Goal: Task Accomplishment & Management: Manage account settings

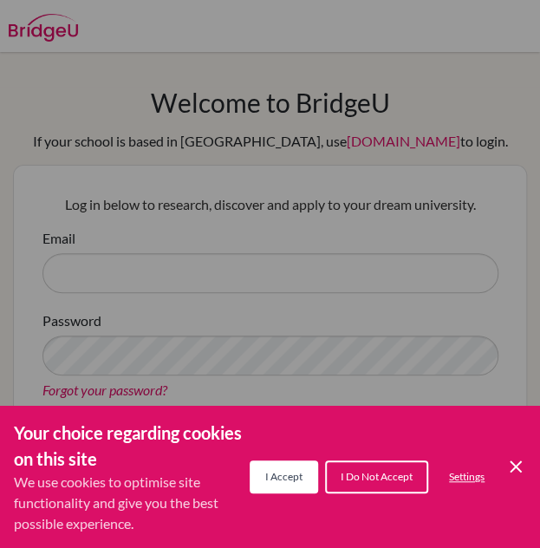
click at [299, 480] on span "I Accept" at bounding box center [283, 476] width 37 height 13
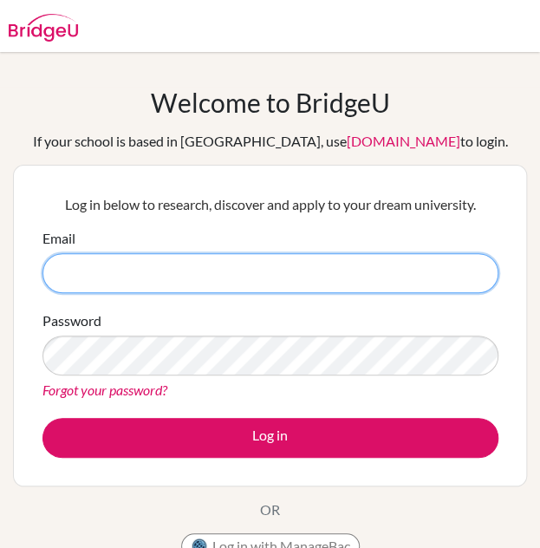
click at [376, 288] on input "Email" at bounding box center [270, 273] width 456 height 40
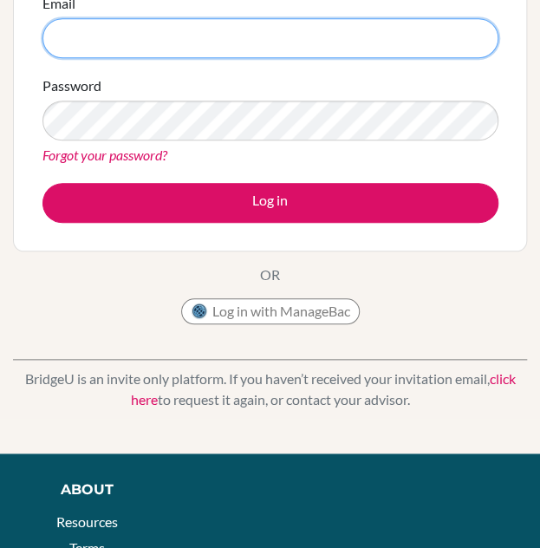
scroll to position [238, 0]
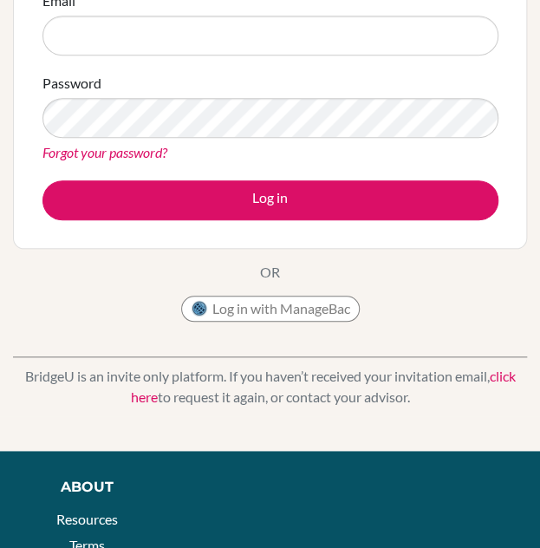
click at [135, 140] on div "Password Forgot your password?" at bounding box center [270, 118] width 456 height 90
click at [134, 150] on link "Forgot your password?" at bounding box center [104, 152] width 125 height 16
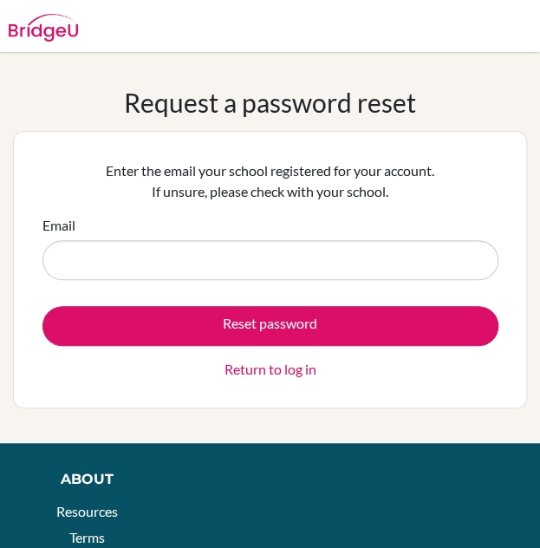
click at [156, 268] on input "Email" at bounding box center [270, 260] width 456 height 40
click at [290, 375] on link "Return to log in" at bounding box center [271, 369] width 92 height 21
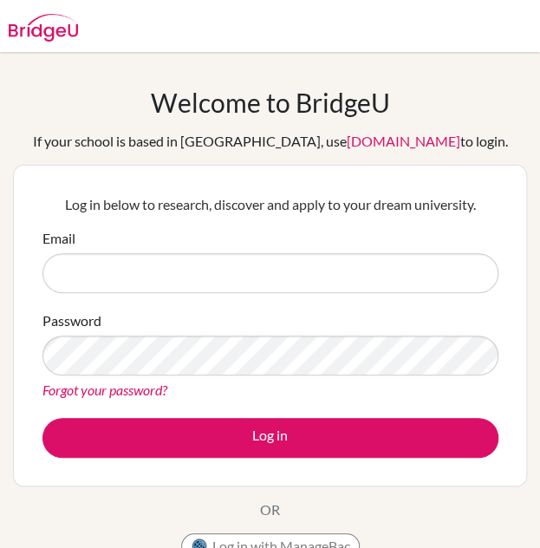
click at [252, 269] on input "Email" at bounding box center [270, 273] width 456 height 40
click at [252, 269] on input "andremuchave@07" at bounding box center [270, 273] width 456 height 40
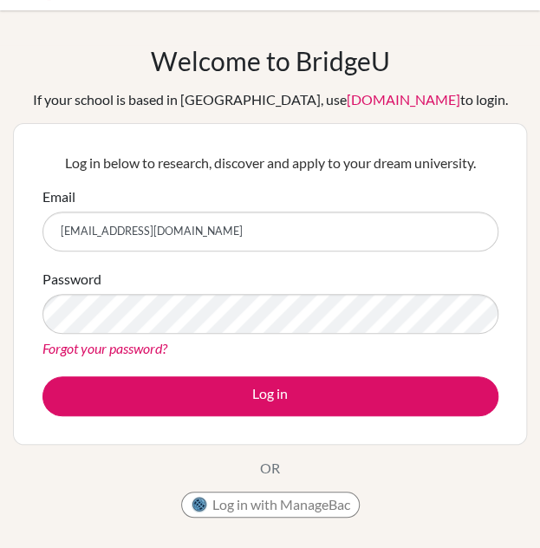
scroll to position [43, 0]
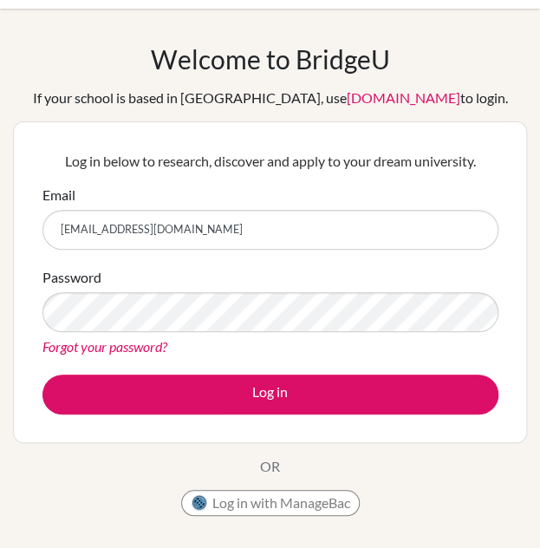
type input "[EMAIL_ADDRESS][DOMAIN_NAME]"
click at [147, 344] on link "Forgot your password?" at bounding box center [104, 346] width 125 height 16
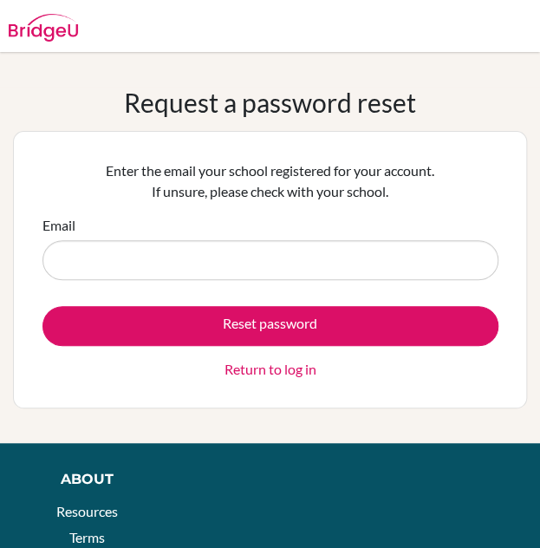
click at [218, 256] on input "Email" at bounding box center [270, 260] width 456 height 40
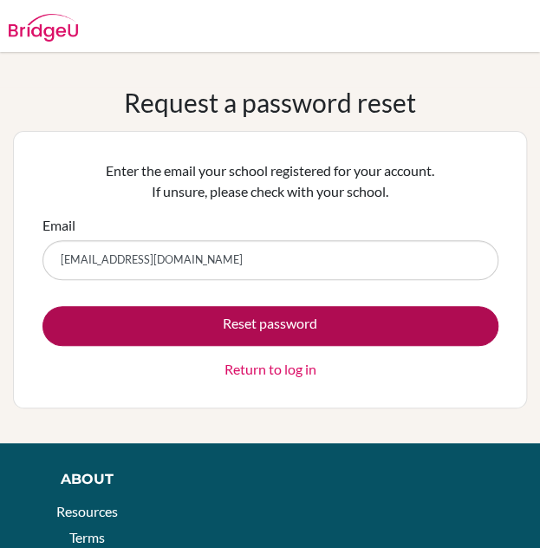
type input "[EMAIL_ADDRESS][DOMAIN_NAME]"
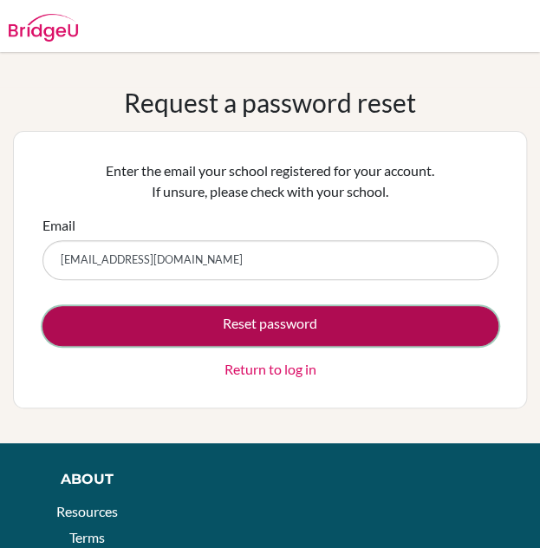
click at [289, 338] on button "Reset password" at bounding box center [270, 326] width 456 height 40
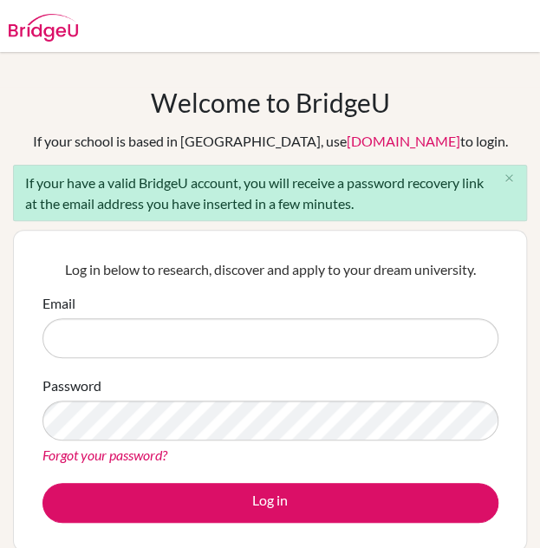
click at [289, 338] on input "Email" at bounding box center [270, 338] width 456 height 40
type input "andremuchave07@gmail.com"
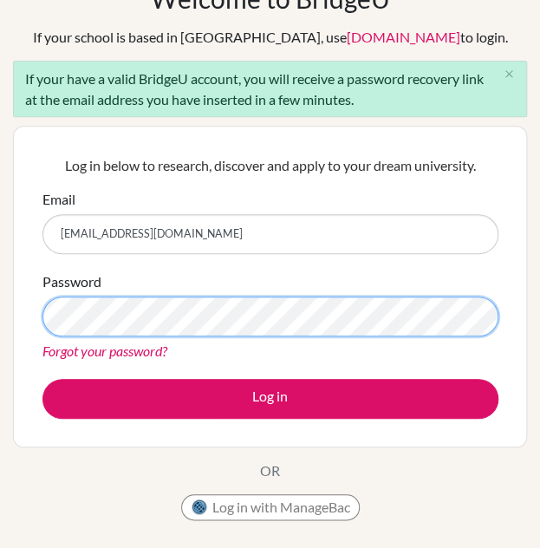
scroll to position [109, 0]
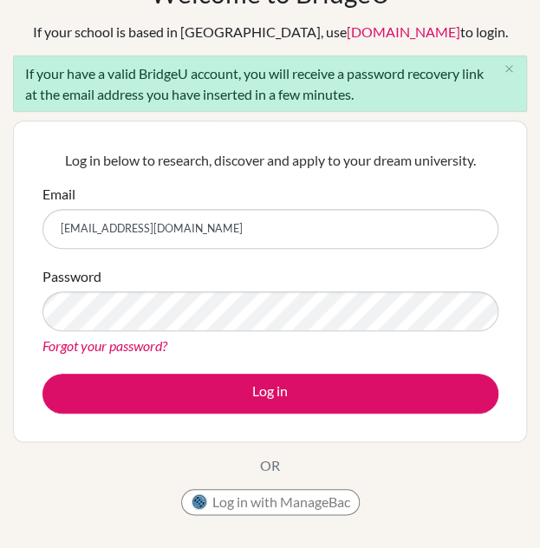
click at [215, 175] on div "Log in below to research, discover and apply to your dream university. Email an…" at bounding box center [270, 281] width 478 height 285
click at [130, 342] on link "Forgot your password?" at bounding box center [104, 345] width 125 height 16
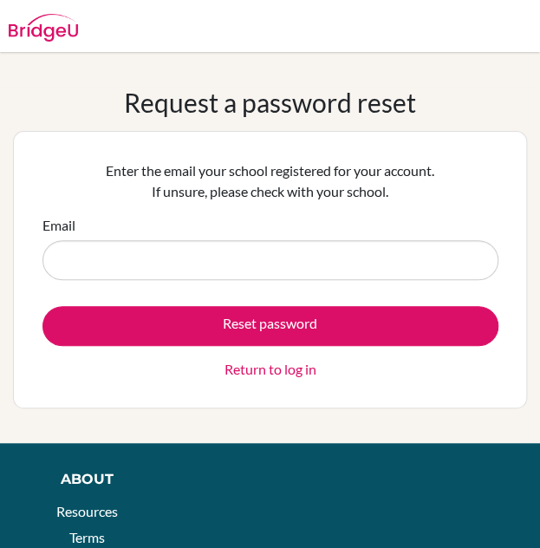
click at [190, 261] on input "Email" at bounding box center [270, 260] width 456 height 40
type input "[EMAIL_ADDRESS][DOMAIN_NAME]"
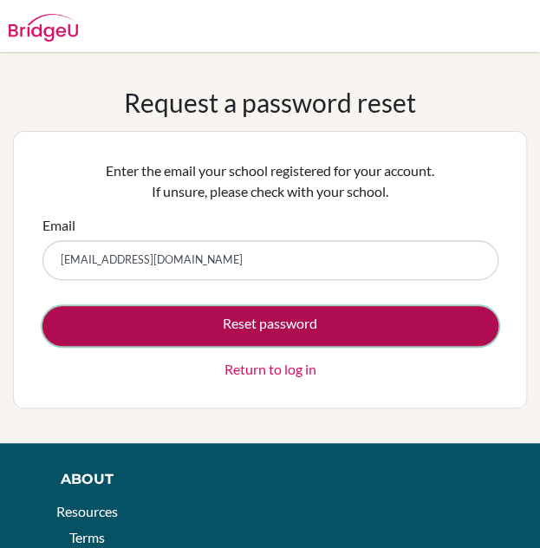
click at [188, 316] on button "Reset password" at bounding box center [270, 326] width 456 height 40
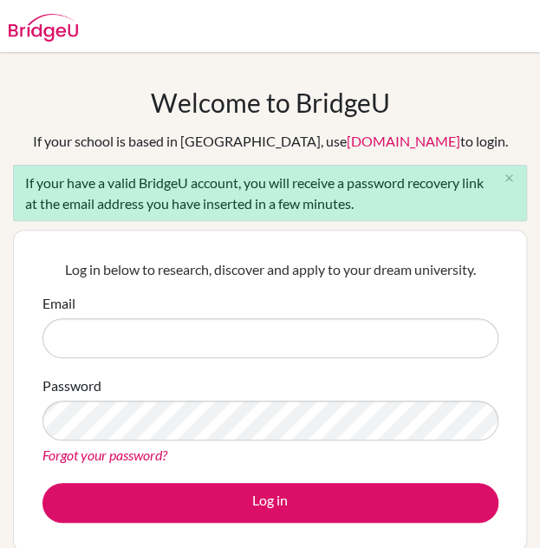
drag, startPoint x: 0, startPoint y: 0, endPoint x: 188, endPoint y: 316, distance: 368.2
click at [188, 318] on input "Email" at bounding box center [270, 338] width 456 height 40
type input "[EMAIL_ADDRESS][DOMAIN_NAME]"
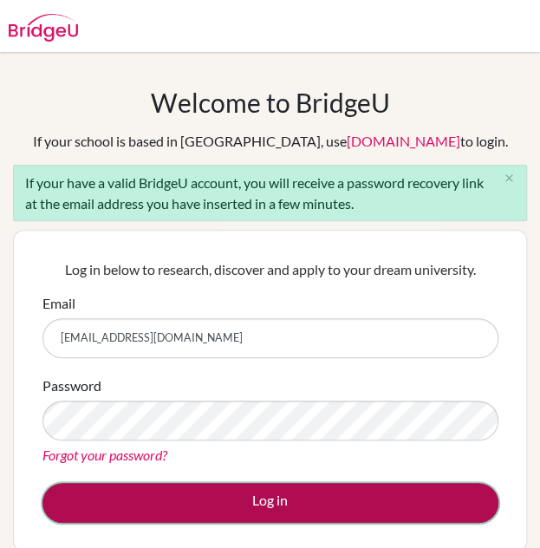
click at [170, 486] on button "Log in" at bounding box center [270, 503] width 456 height 40
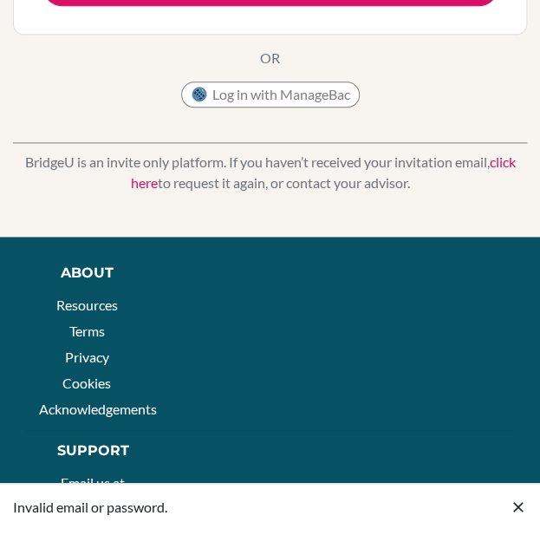
scroll to position [461, 0]
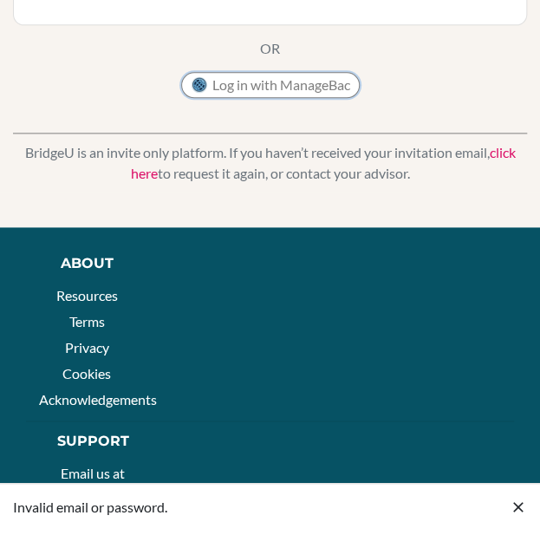
click at [325, 91] on button "Log in with ManageBac" at bounding box center [270, 85] width 179 height 26
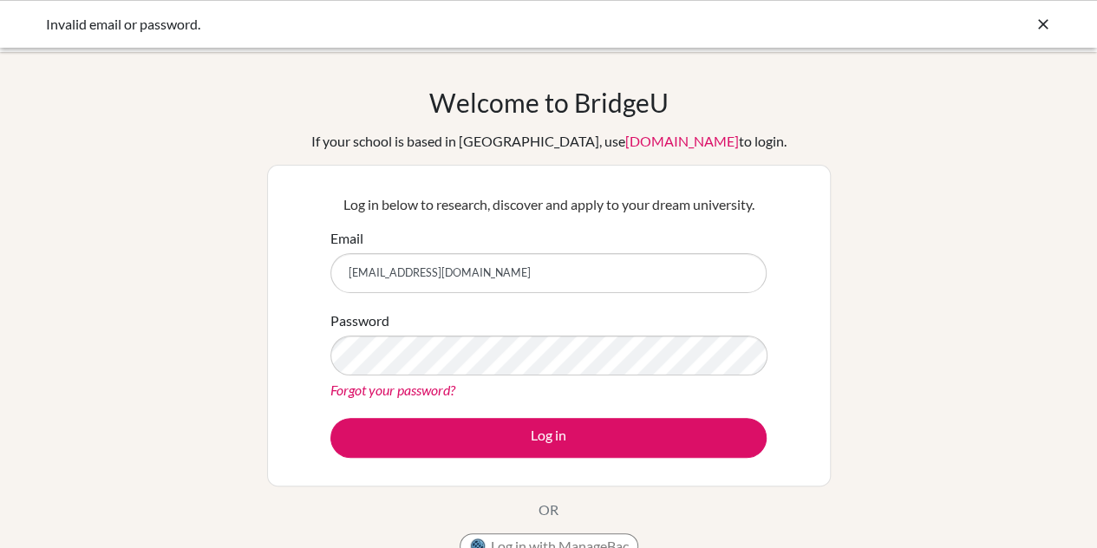
click at [402, 388] on link "Forgot your password?" at bounding box center [392, 389] width 125 height 16
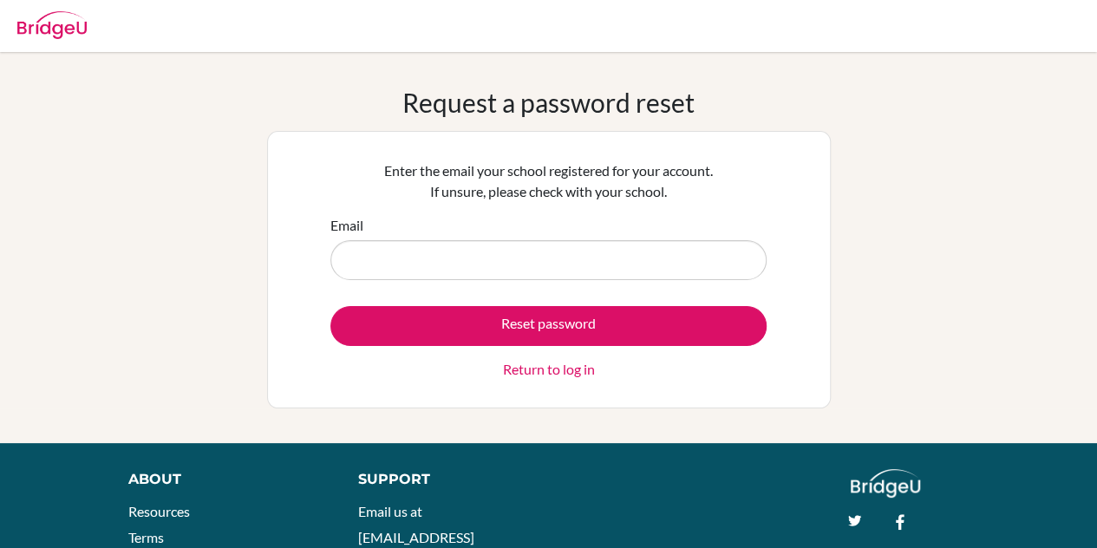
type input "[EMAIL_ADDRESS][DOMAIN_NAME]"
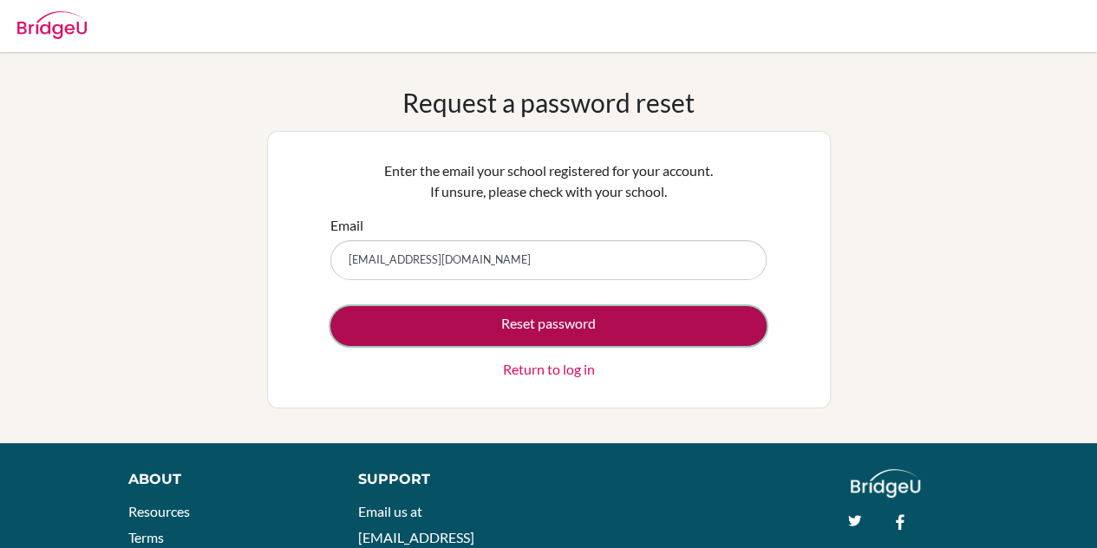
click at [493, 322] on button "Reset password" at bounding box center [548, 326] width 436 height 40
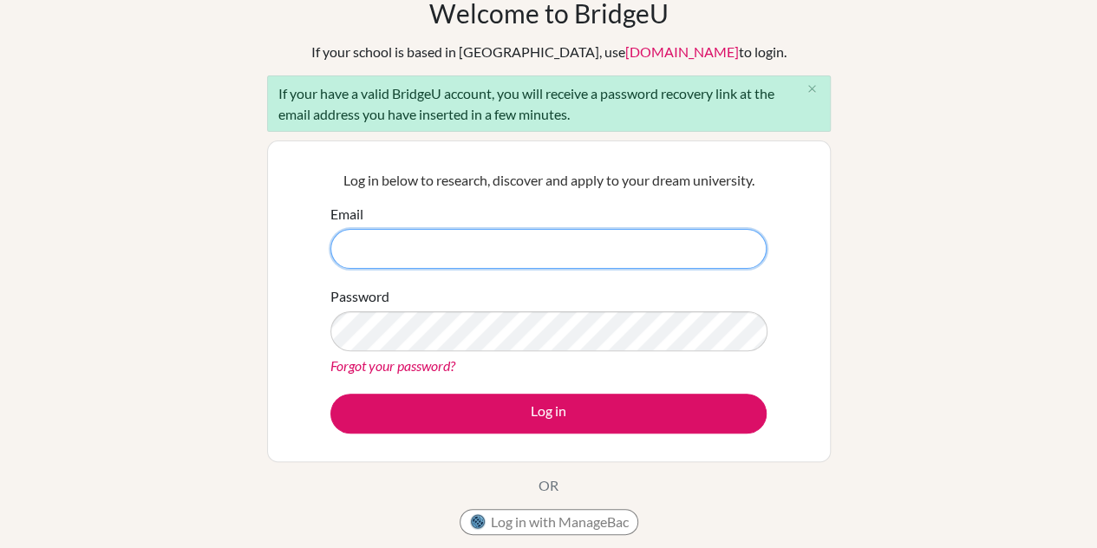
scroll to position [95, 0]
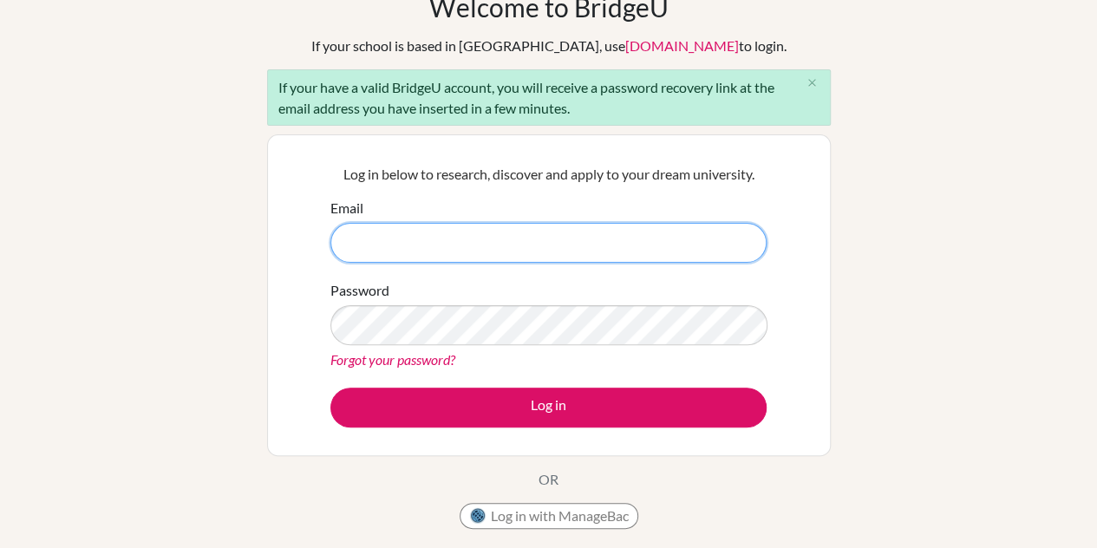
click at [425, 246] on input "Email" at bounding box center [548, 243] width 436 height 40
type input "[EMAIL_ADDRESS][DOMAIN_NAME]"
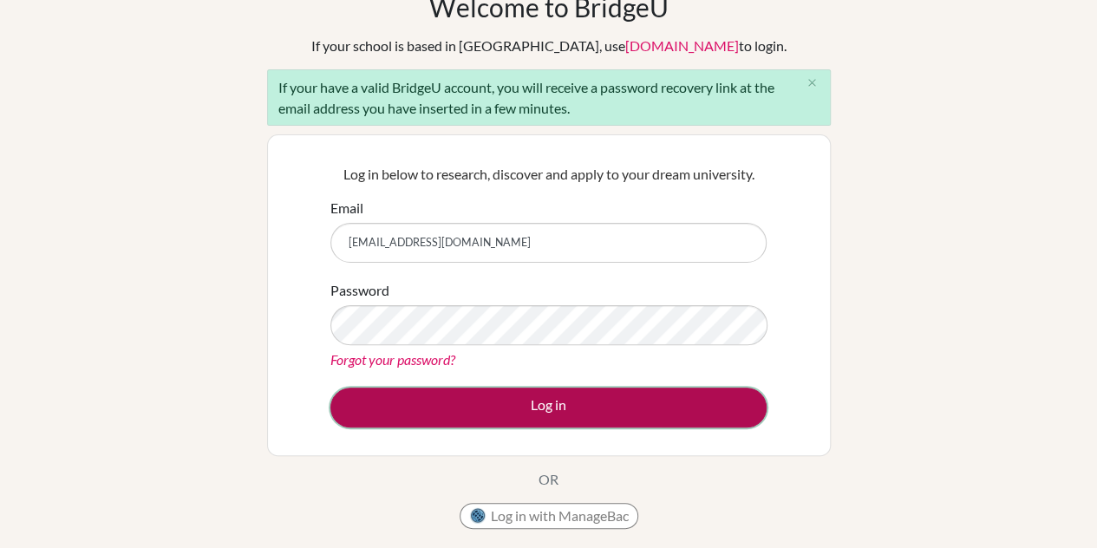
click at [558, 395] on button "Log in" at bounding box center [548, 408] width 436 height 40
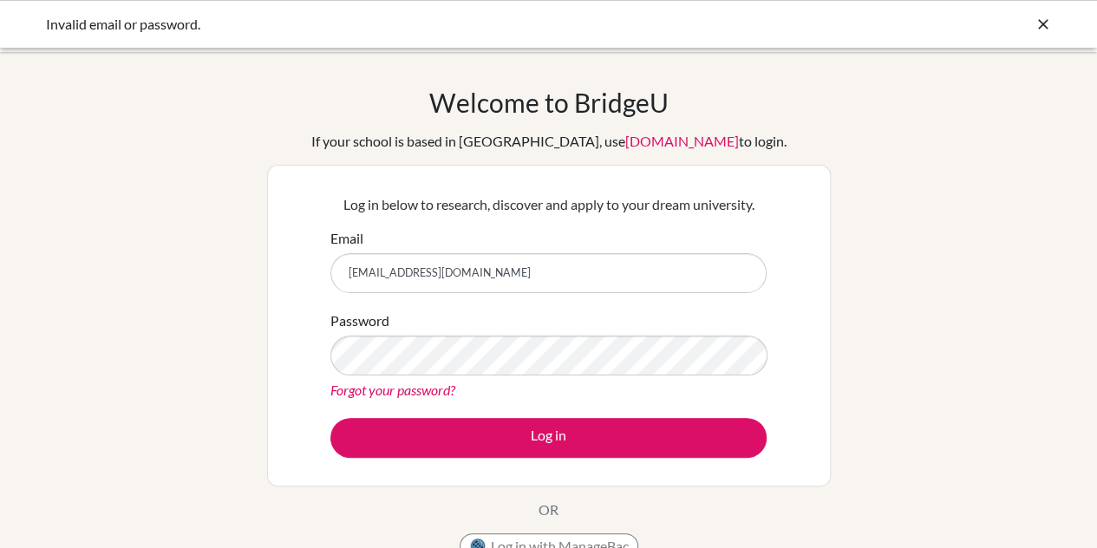
click at [415, 394] on link "Forgot your password?" at bounding box center [392, 389] width 125 height 16
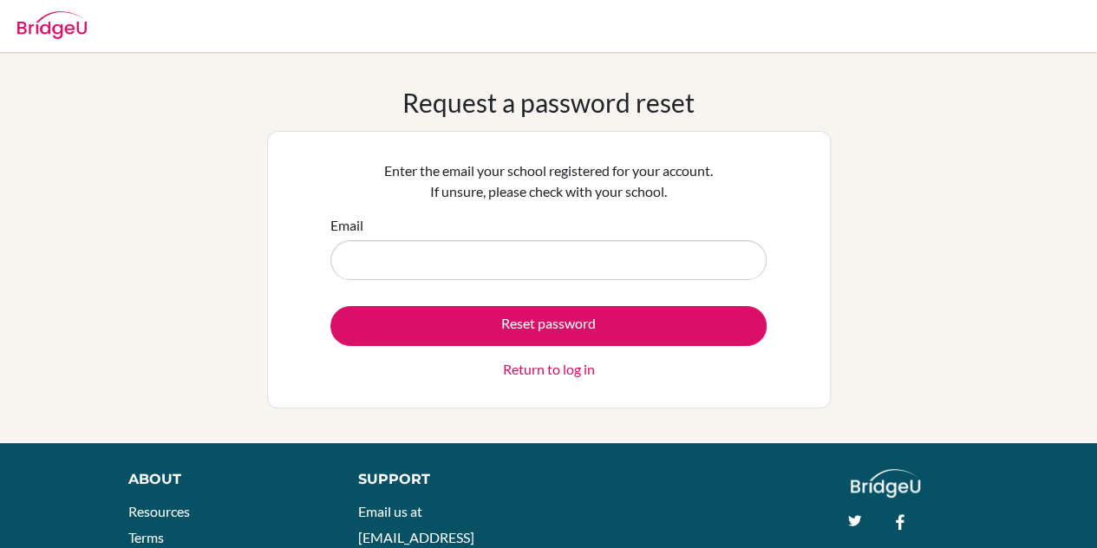
click at [469, 280] on form "Email Reset password Return to log in" at bounding box center [548, 297] width 436 height 165
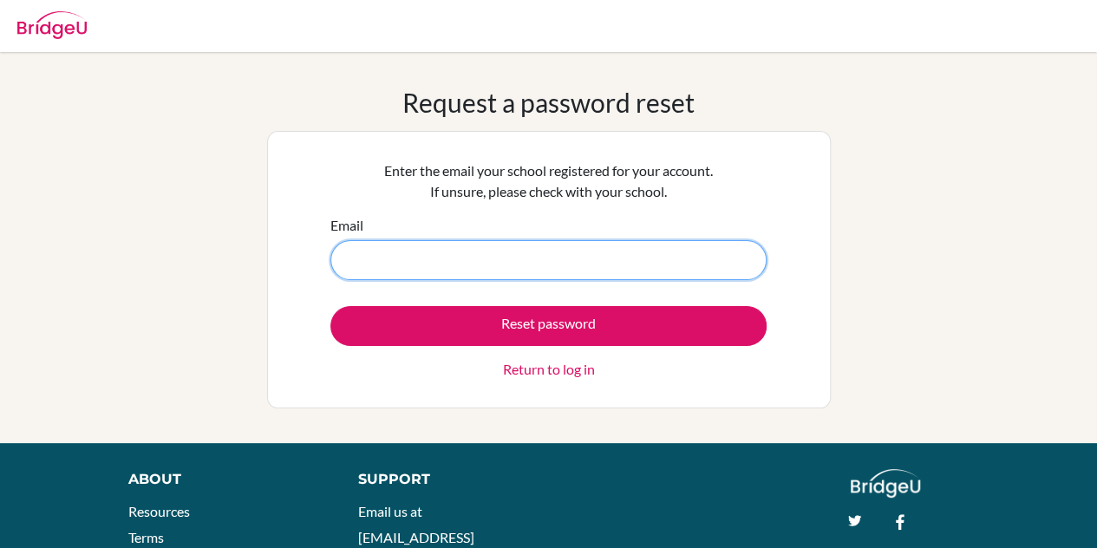
click at [468, 246] on input "Email" at bounding box center [548, 260] width 436 height 40
type input "[EMAIL_ADDRESS][DOMAIN_NAME]"
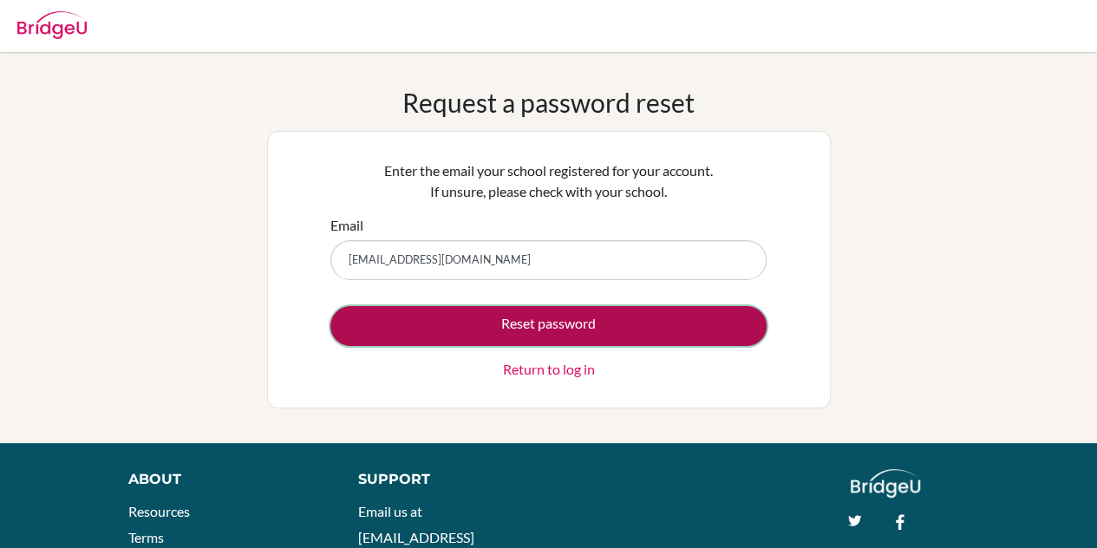
click at [508, 318] on button "Reset password" at bounding box center [548, 326] width 436 height 40
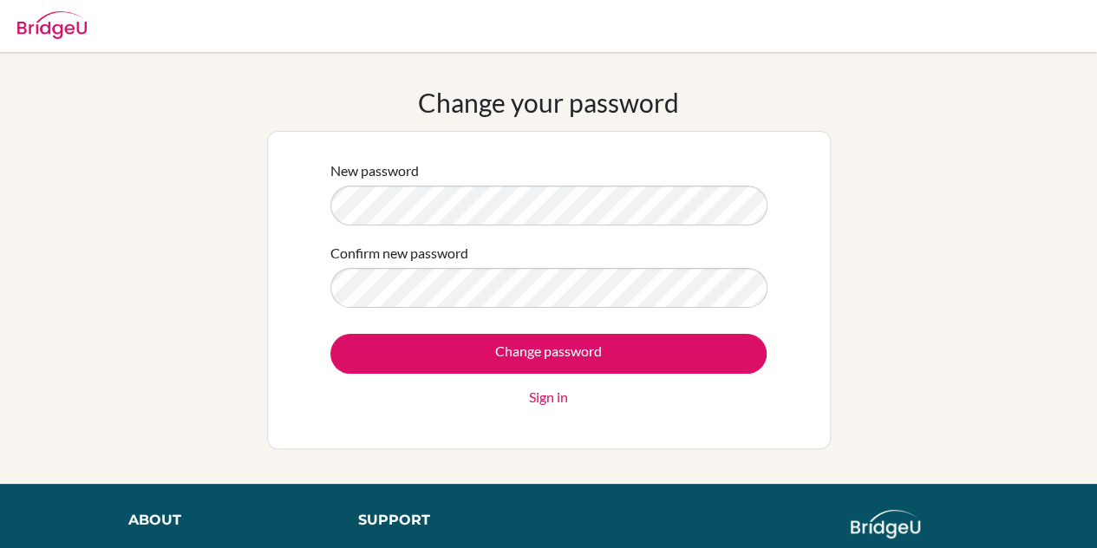
click at [446, 260] on label "Confirm new password" at bounding box center [399, 253] width 138 height 21
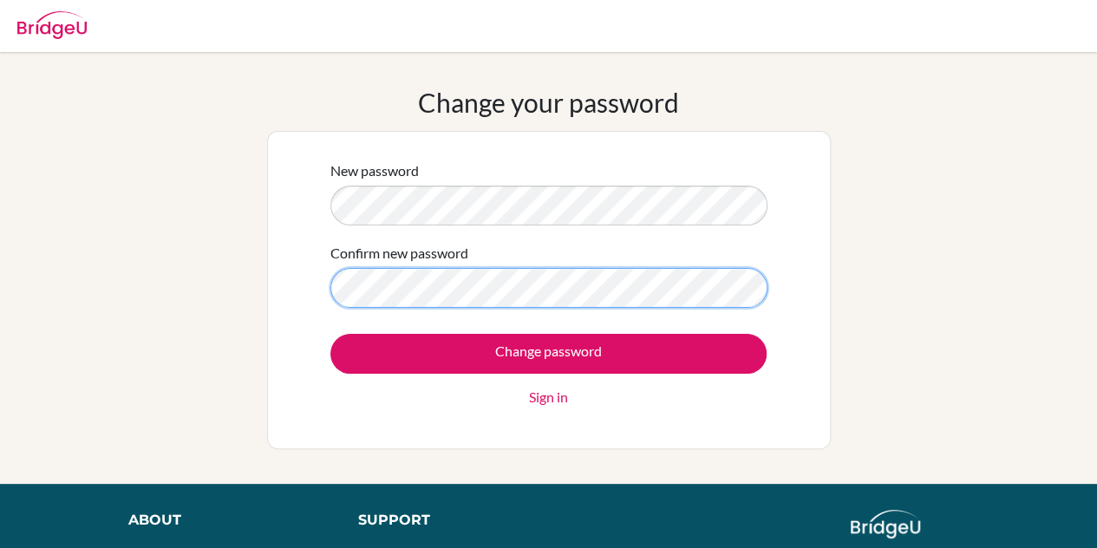
click at [330, 293] on div "Confirm new password" at bounding box center [548, 275] width 436 height 65
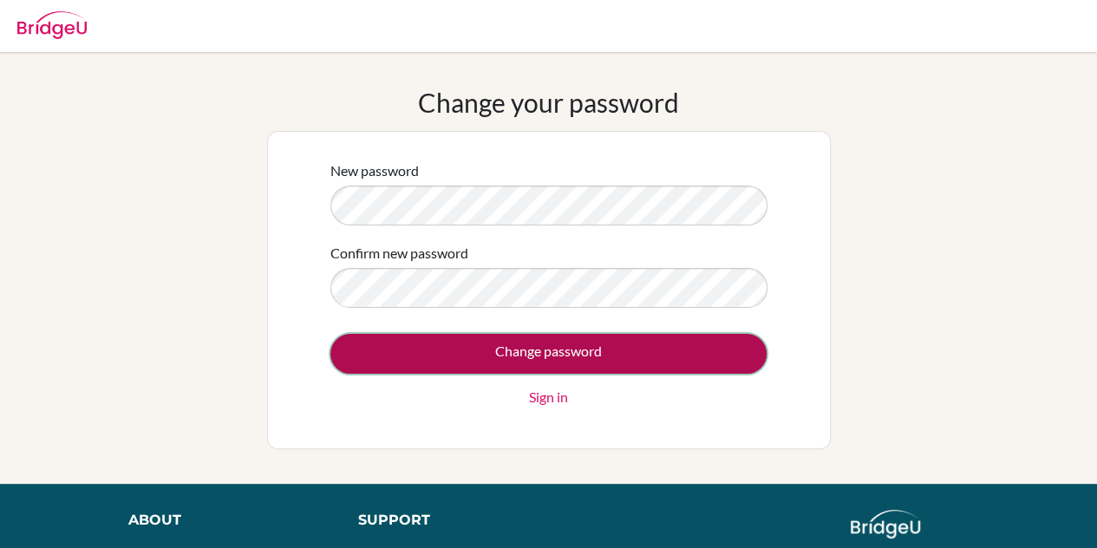
click at [427, 341] on input "Change password" at bounding box center [548, 354] width 436 height 40
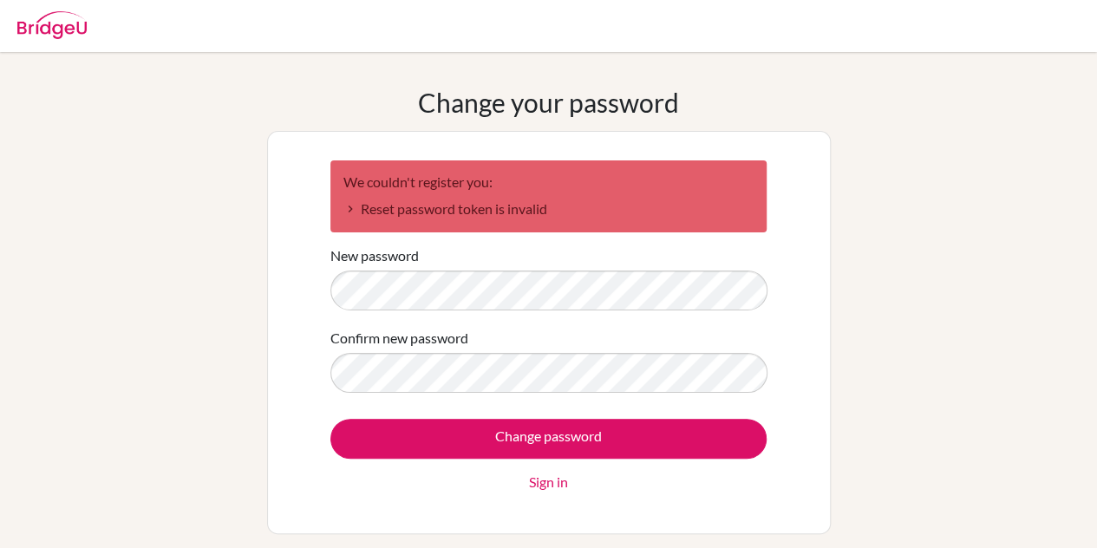
click at [498, 247] on div "New password" at bounding box center [548, 277] width 436 height 65
click at [519, 266] on div "New password" at bounding box center [548, 277] width 436 height 65
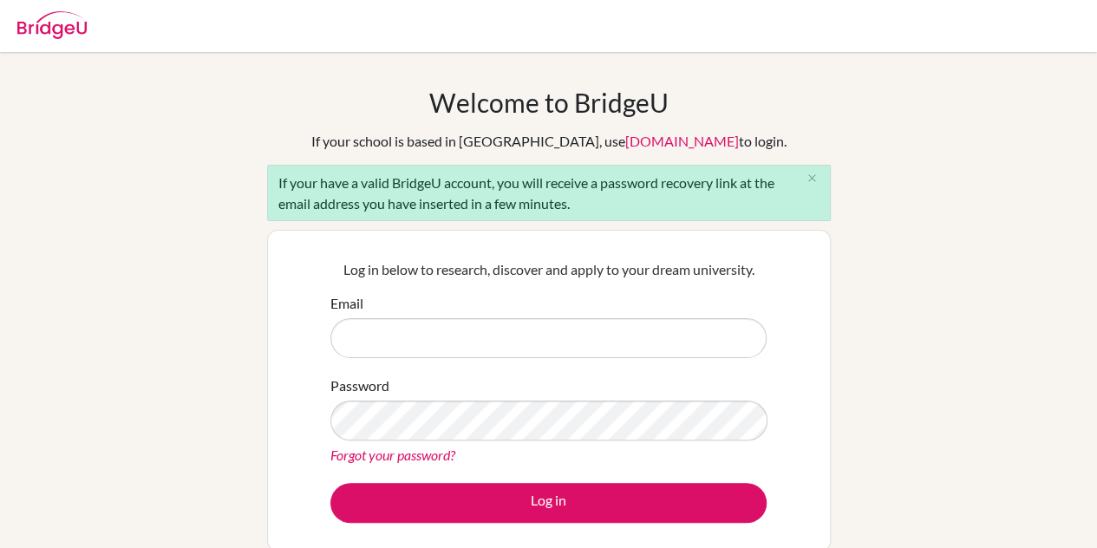
click at [480, 368] on form "Email Password Forgot your password? Log in" at bounding box center [548, 408] width 436 height 230
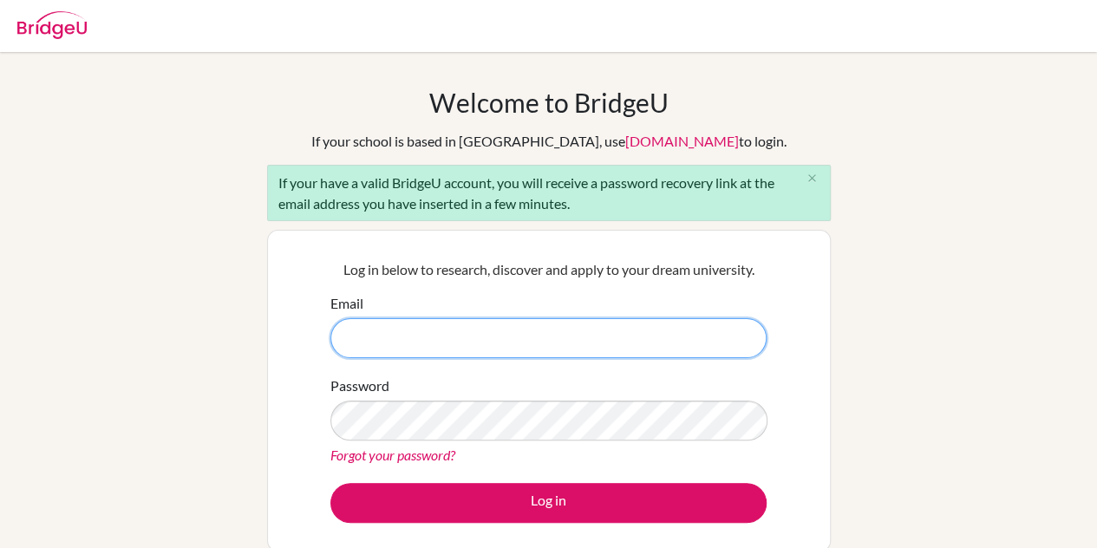
click at [446, 334] on input "Email" at bounding box center [548, 338] width 436 height 40
type input "[EMAIL_ADDRESS][DOMAIN_NAME]"
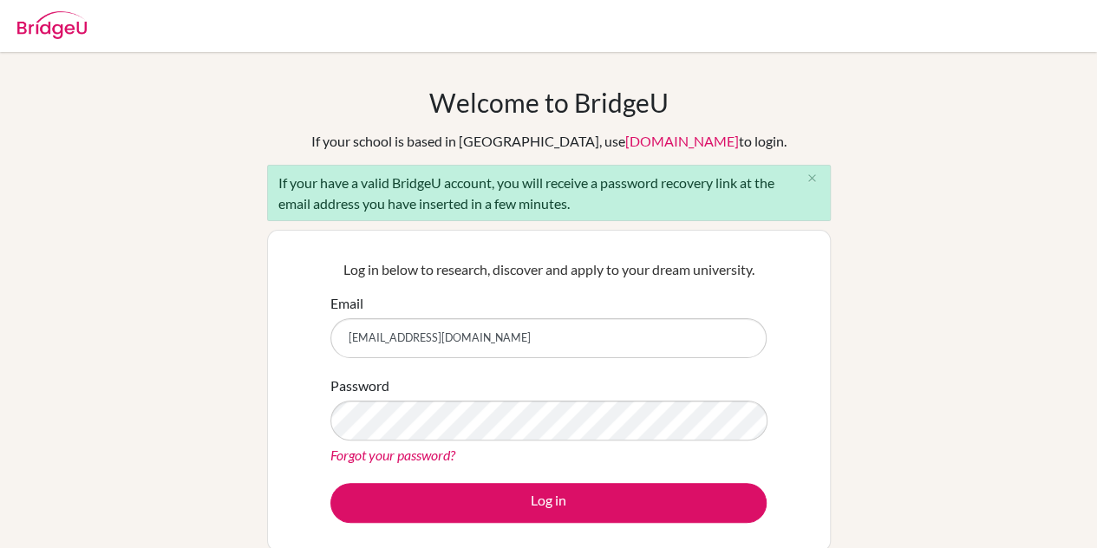
click at [440, 456] on link "Forgot your password?" at bounding box center [392, 454] width 125 height 16
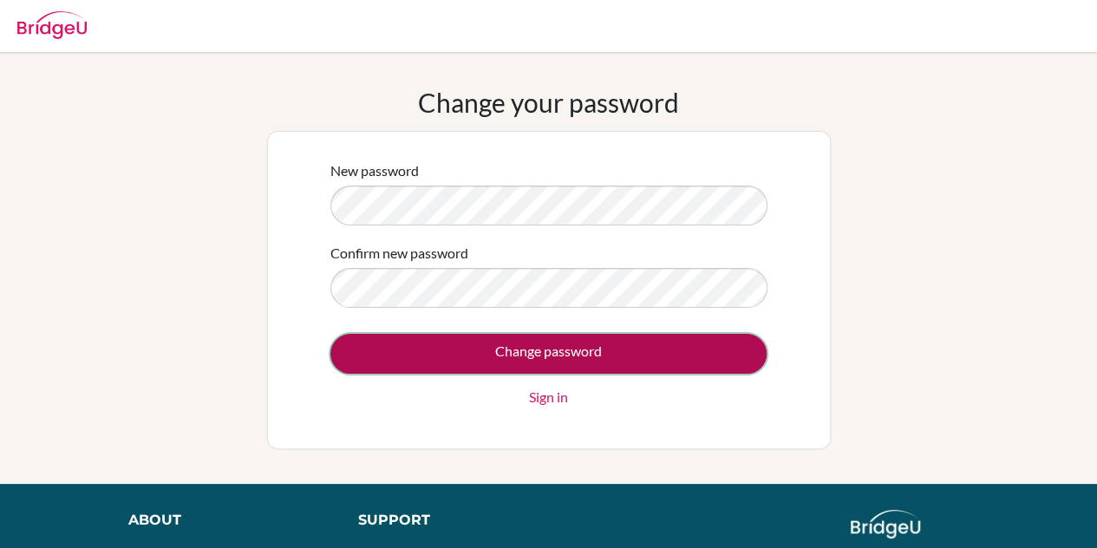
click at [596, 350] on input "Change password" at bounding box center [548, 354] width 436 height 40
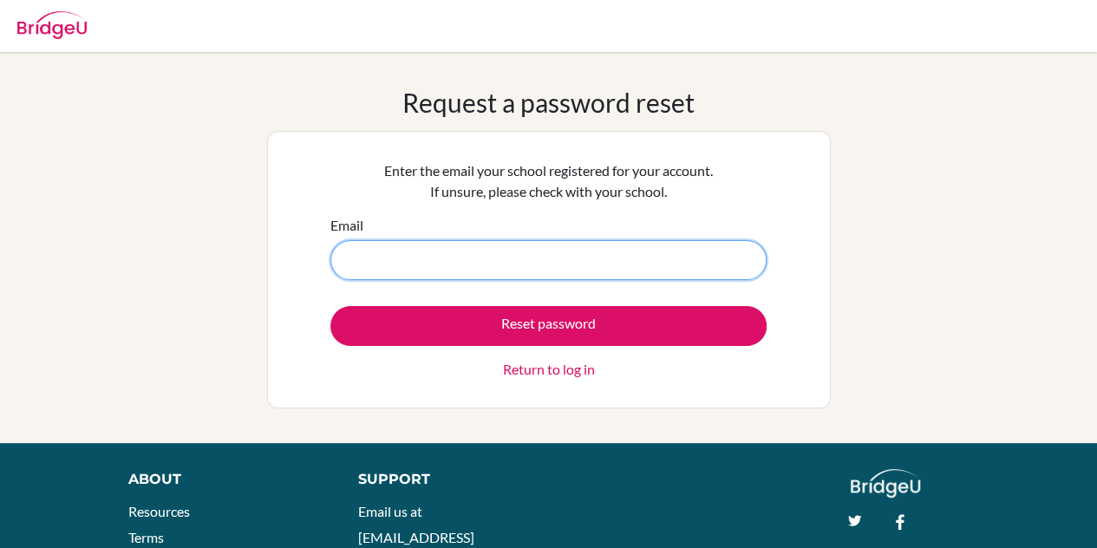
click at [512, 261] on input "Email" at bounding box center [548, 260] width 436 height 40
type input "[EMAIL_ADDRESS][DOMAIN_NAME]"
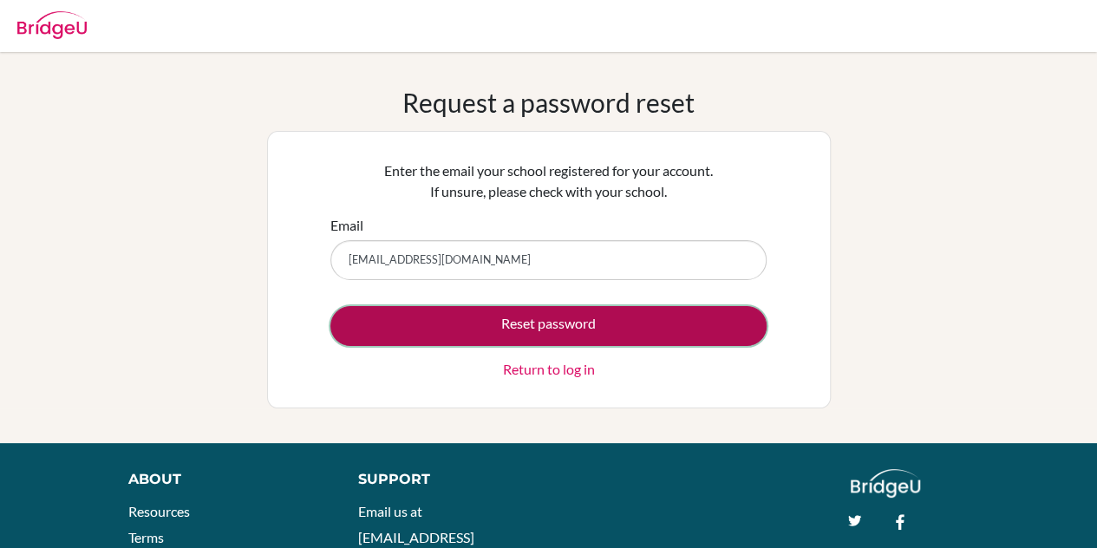
click at [483, 329] on button "Reset password" at bounding box center [548, 326] width 436 height 40
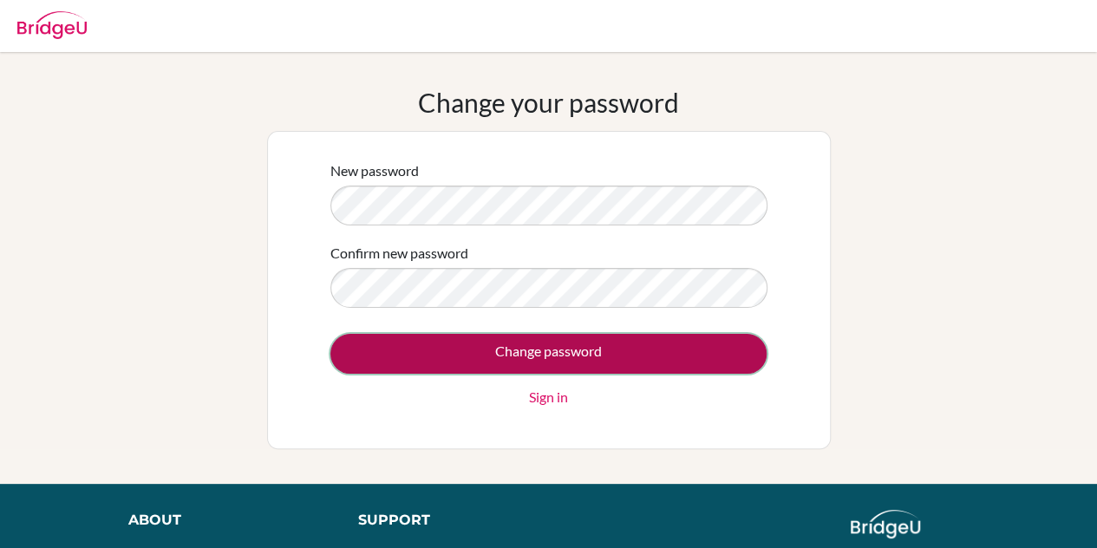
click at [655, 362] on input "Change password" at bounding box center [548, 354] width 436 height 40
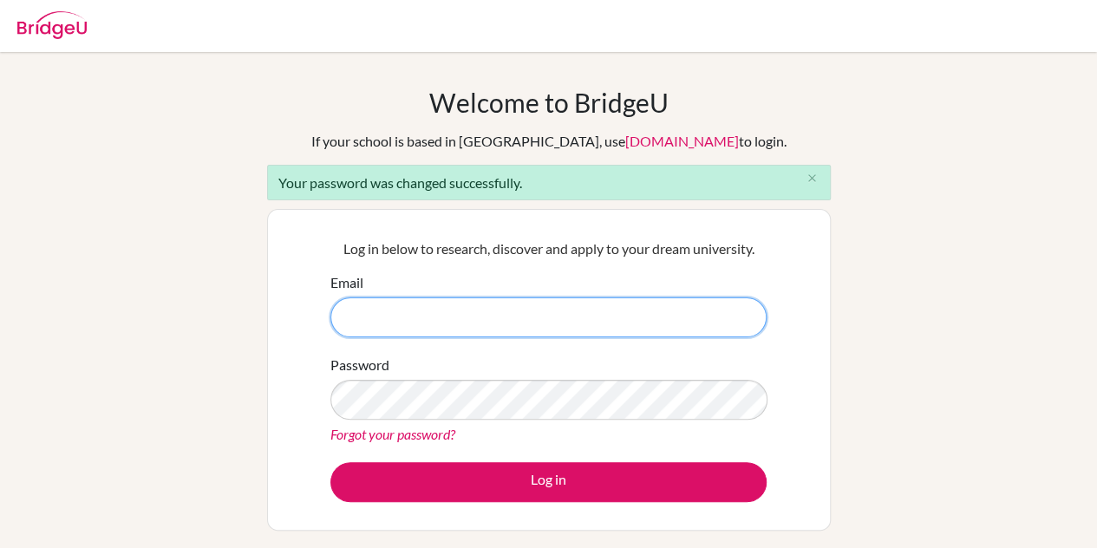
click at [568, 324] on input "Email" at bounding box center [548, 317] width 436 height 40
type input "[EMAIL_ADDRESS][DOMAIN_NAME]"
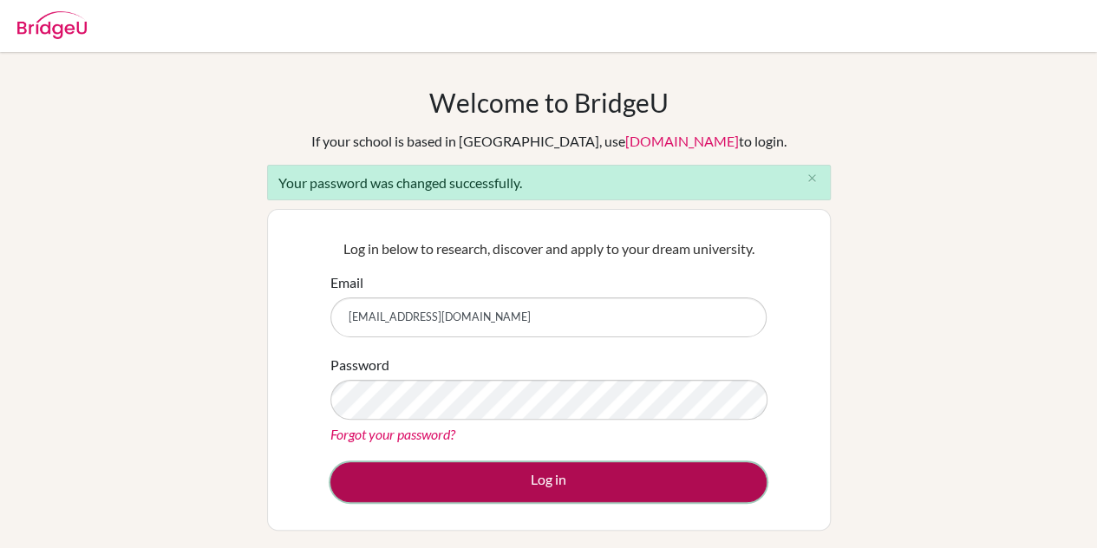
click at [580, 484] on button "Log in" at bounding box center [548, 482] width 436 height 40
